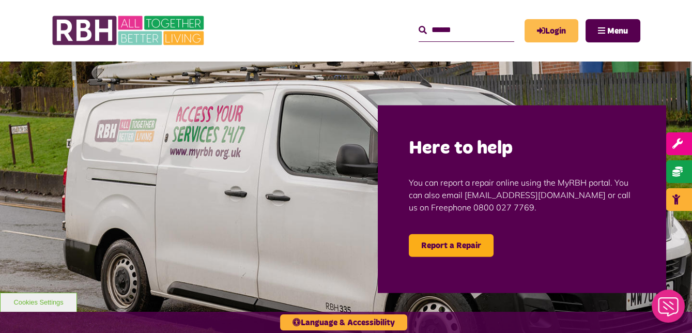
click at [561, 26] on link "Login" at bounding box center [552, 30] width 54 height 23
click at [554, 32] on link "Login" at bounding box center [552, 30] width 54 height 23
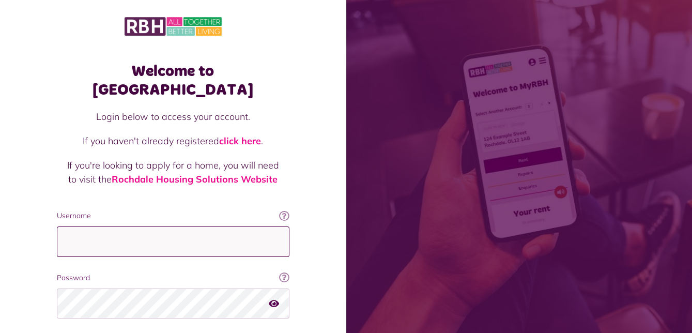
click at [209, 233] on input "Username" at bounding box center [173, 241] width 233 height 30
type input "**********"
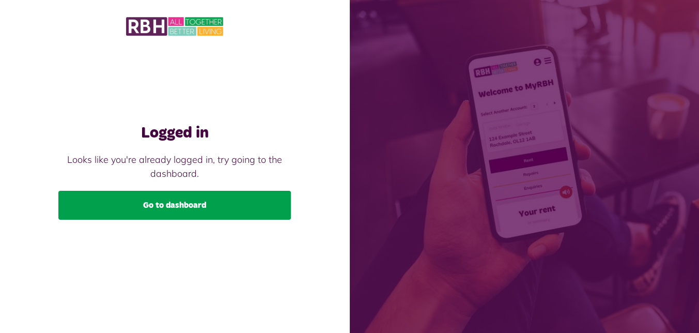
click at [201, 207] on link "Go to dashboard" at bounding box center [174, 205] width 233 height 29
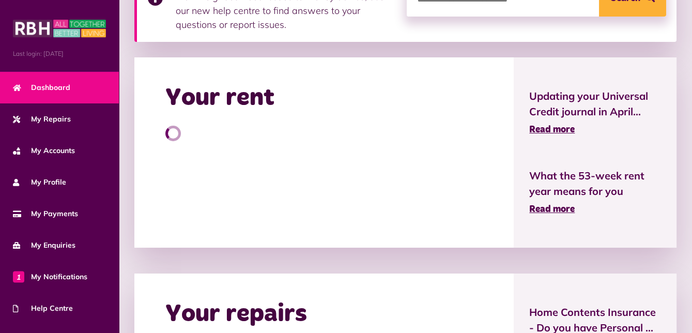
scroll to position [319, 0]
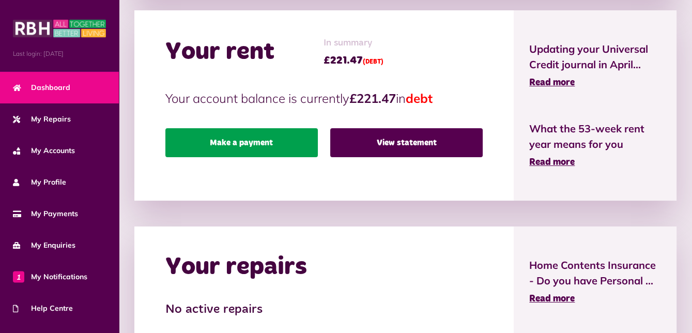
click at [256, 143] on link "Make a payment" at bounding box center [241, 142] width 152 height 29
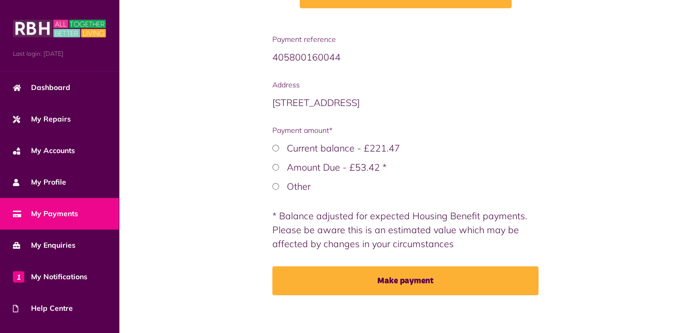
scroll to position [199, 0]
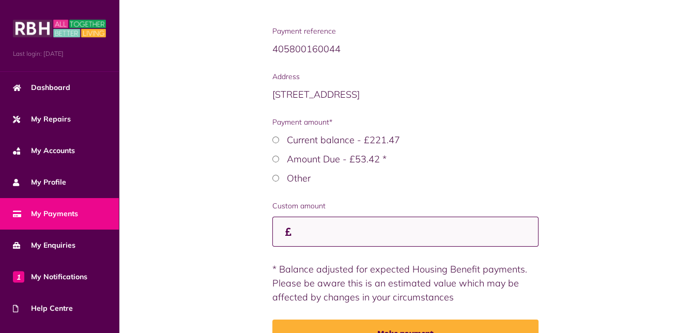
click at [369, 228] on input "Custom amount" at bounding box center [405, 232] width 266 height 30
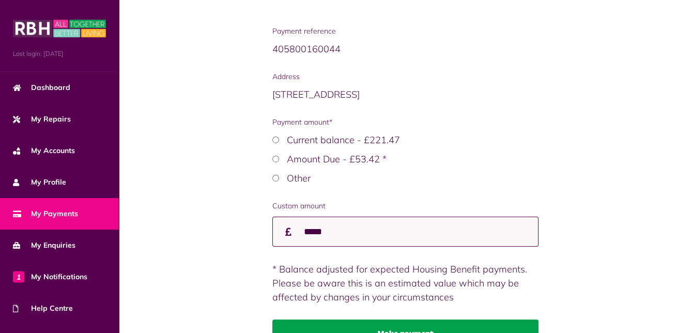
type input "*****"
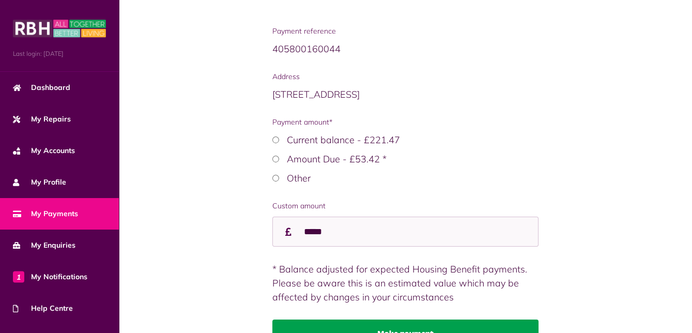
click at [440, 324] on button "Make payment" at bounding box center [405, 333] width 266 height 29
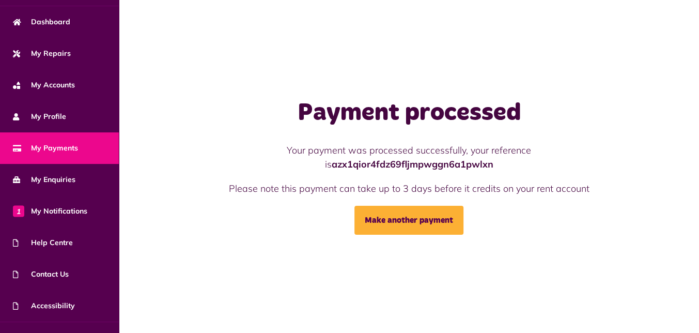
scroll to position [85, 0]
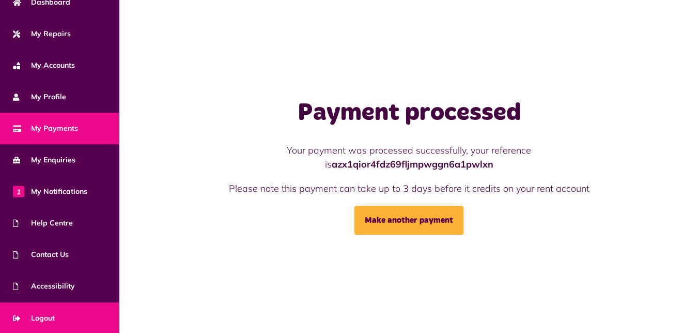
click at [76, 314] on link "Logout" at bounding box center [59, 318] width 119 height 32
